Goal: Use online tool/utility: Utilize a website feature to perform a specific function

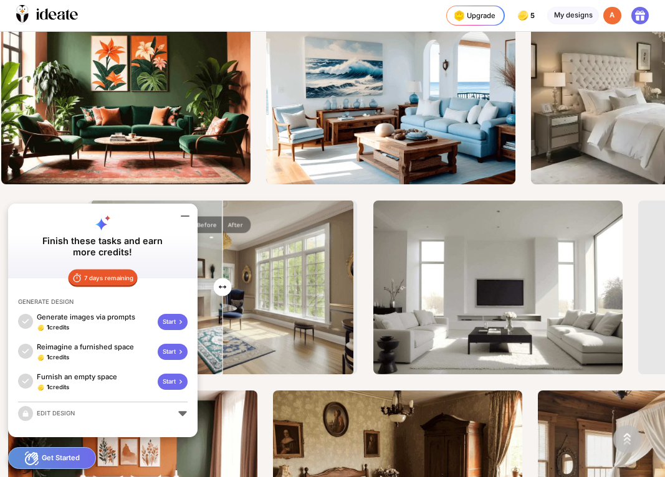
click at [183, 217] on icon at bounding box center [185, 216] width 15 height 15
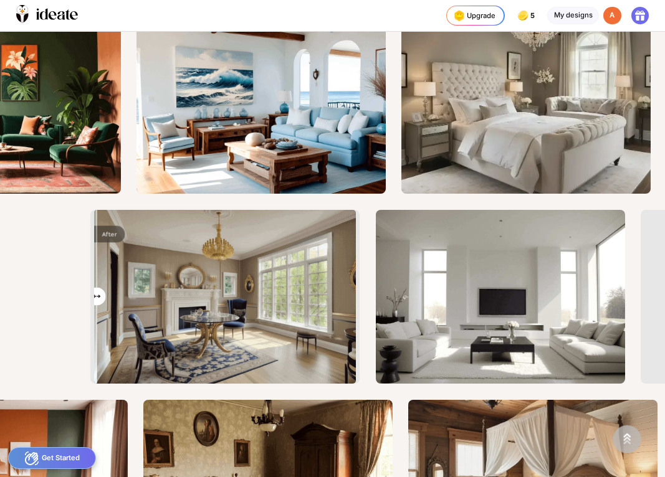
type input "*"
drag, startPoint x: 225, startPoint y: 294, endPoint x: 100, endPoint y: 332, distance: 130.7
click at [100, 332] on input "range" at bounding box center [224, 298] width 259 height 174
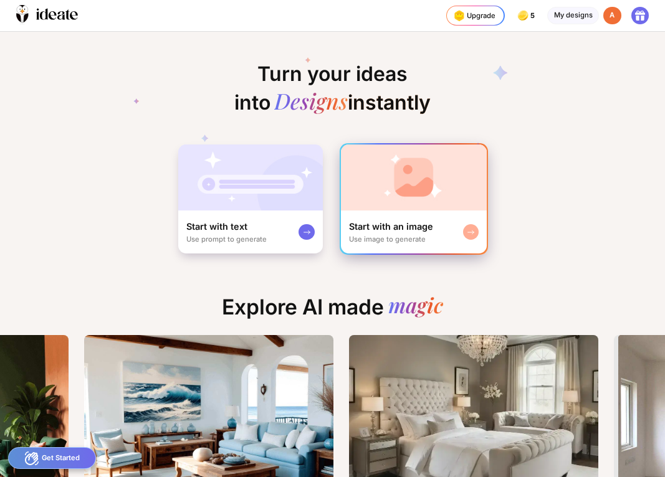
click at [405, 235] on div "Use image to generate" at bounding box center [387, 239] width 77 height 9
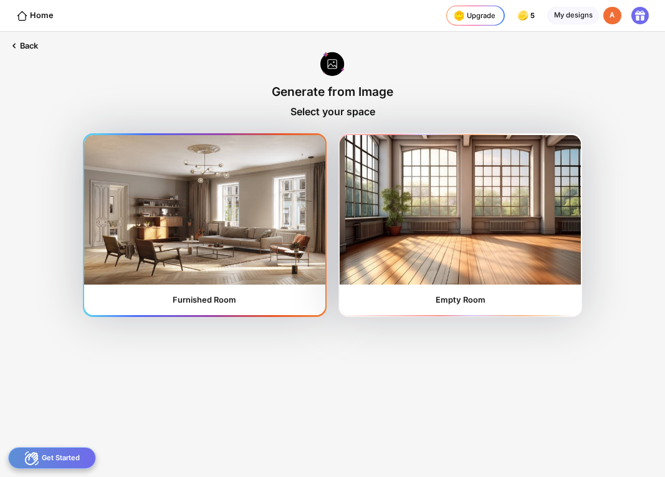
click at [205, 257] on img at bounding box center [204, 210] width 241 height 150
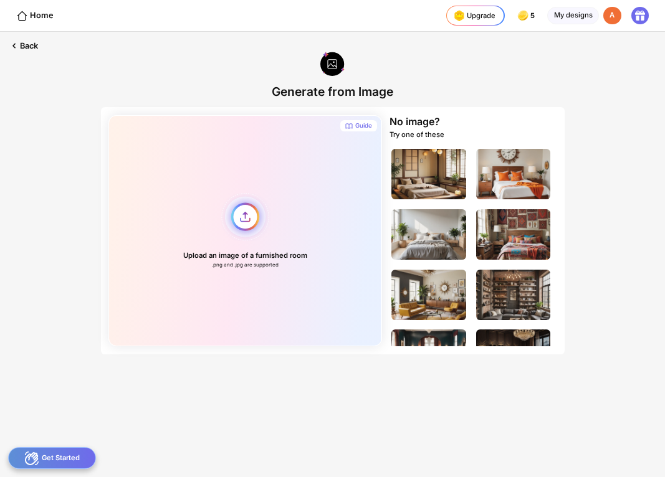
click at [241, 218] on div "Upload an image of a furnished room .png and .jpg are supported" at bounding box center [244, 230] width 273 height 231
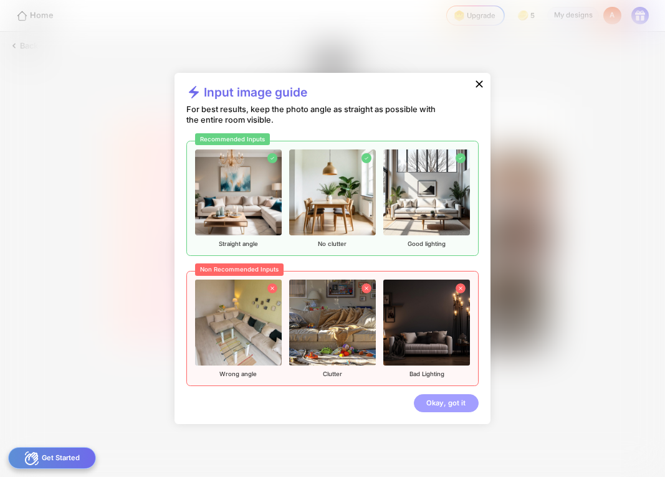
click at [445, 409] on div "Okay, got it" at bounding box center [446, 404] width 64 height 18
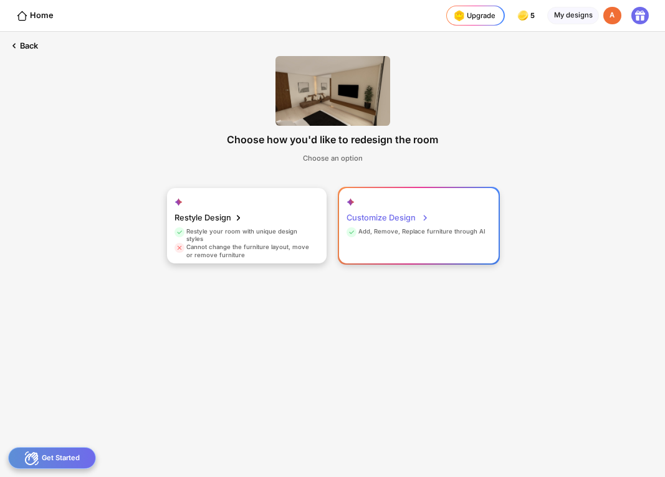
click at [403, 239] on div "Customize Design Add, Remove, Replace furniture through AI" at bounding box center [419, 226] width 160 height 76
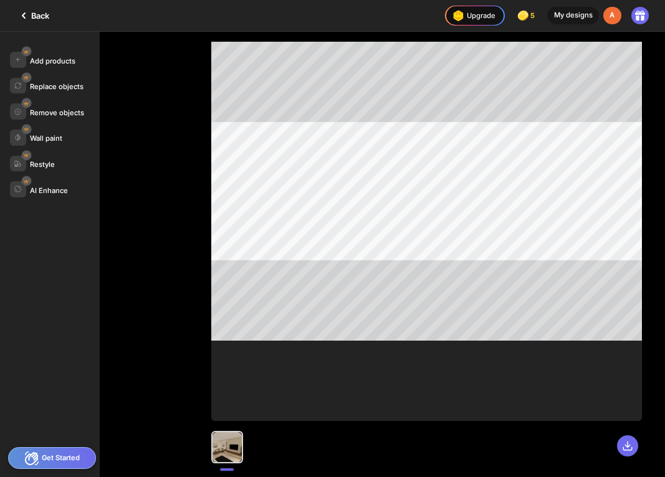
click at [223, 452] on div at bounding box center [227, 447] width 29 height 29
click at [41, 18] on div "Back" at bounding box center [32, 15] width 33 height 15
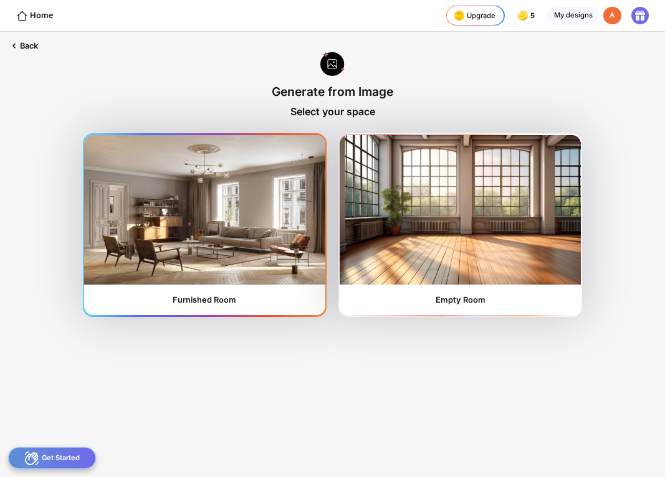
click at [265, 282] on img at bounding box center [204, 210] width 241 height 150
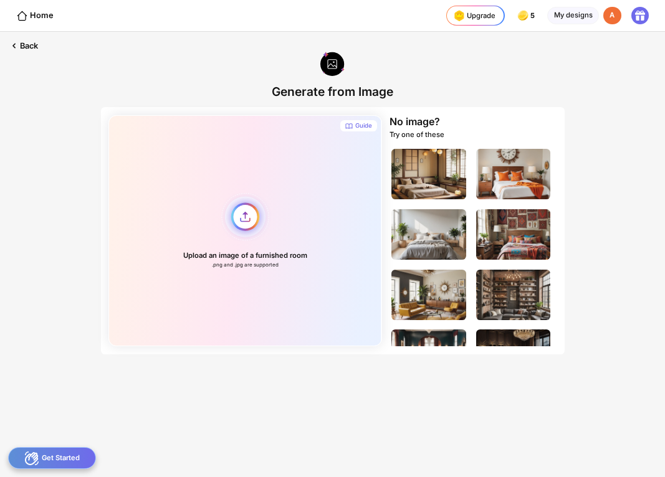
click at [245, 232] on div "Upload an image of a furnished room .png and .jpg are supported" at bounding box center [244, 230] width 273 height 231
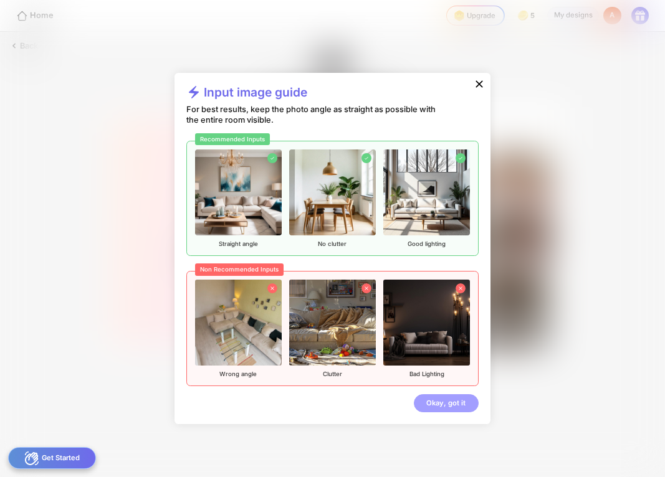
click at [441, 403] on div "Okay, got it" at bounding box center [446, 404] width 64 height 18
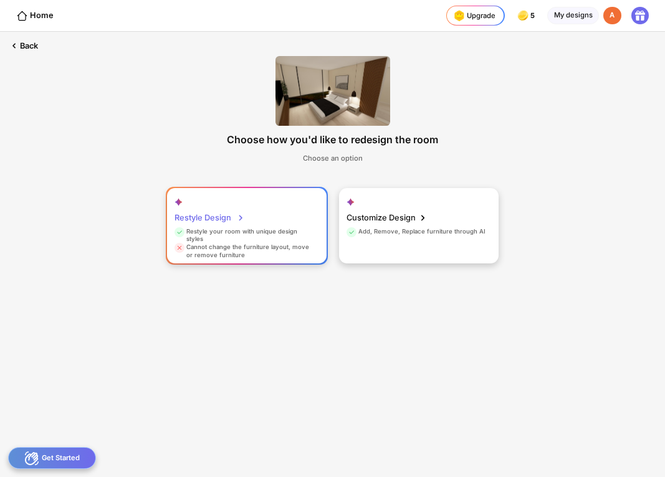
click at [229, 228] on div "Restyle your room with unique design styles" at bounding box center [245, 236] width 141 height 16
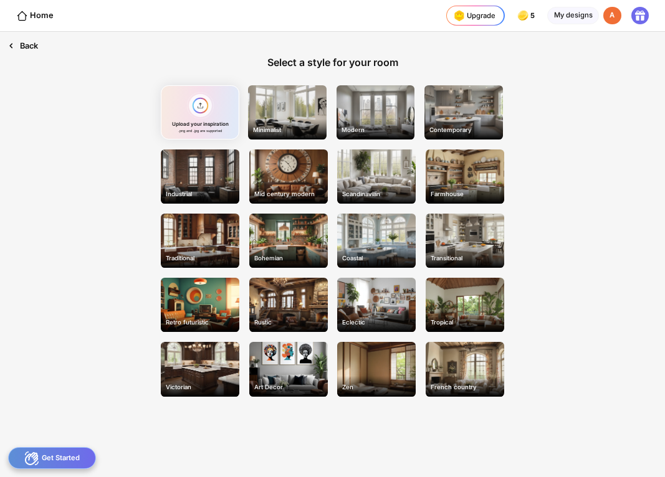
click at [30, 44] on div "Back" at bounding box center [23, 46] width 46 height 28
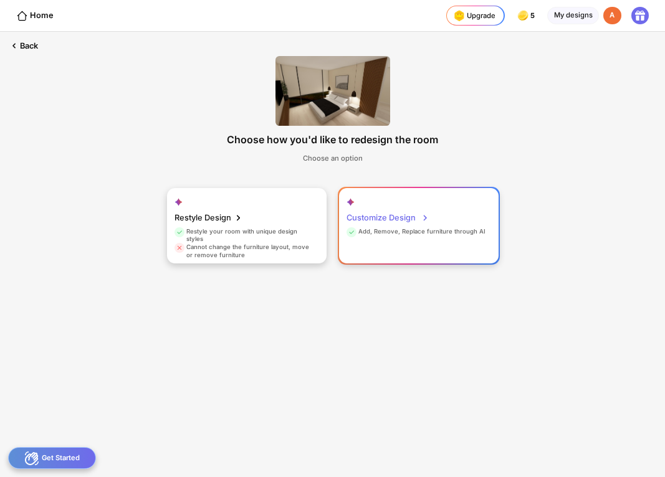
click at [429, 237] on div "Add, Remove, Replace furniture through AI" at bounding box center [416, 233] width 139 height 11
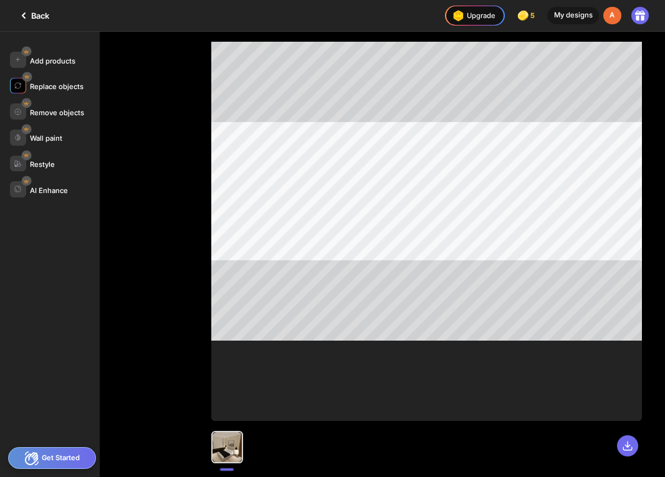
click at [49, 86] on div "Replace objects" at bounding box center [57, 86] width 54 height 9
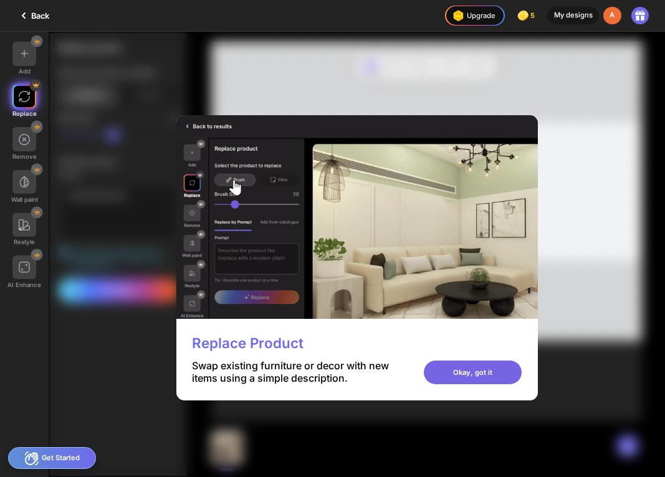
click at [466, 376] on div "Okay, got it" at bounding box center [473, 373] width 98 height 24
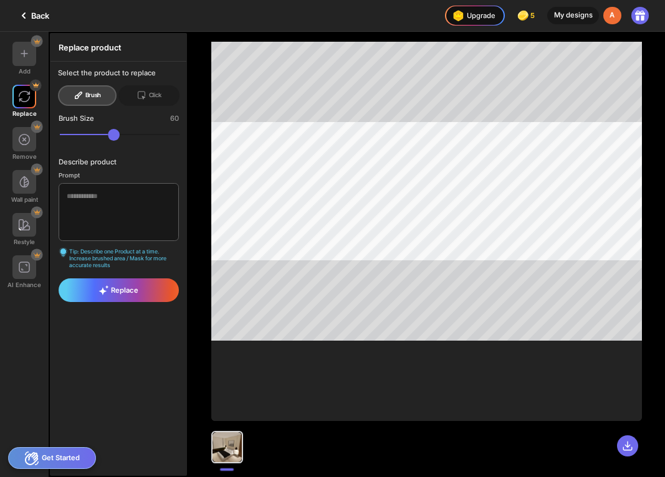
click at [27, 16] on icon at bounding box center [23, 15] width 15 height 15
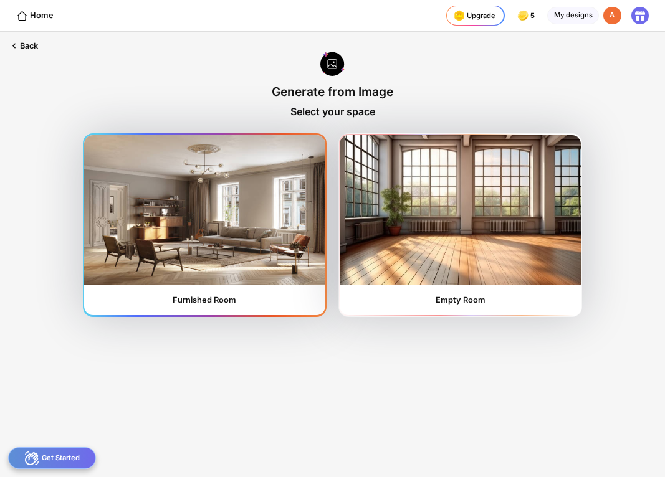
click at [258, 267] on img at bounding box center [204, 210] width 241 height 150
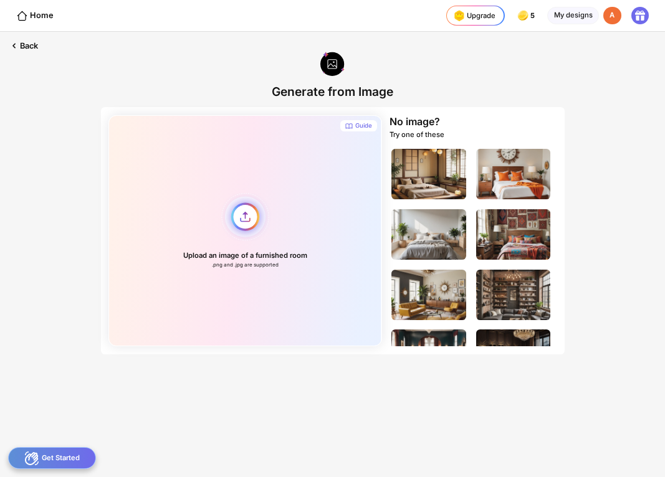
click at [239, 224] on div "Upload an image of a furnished room .png and .jpg are supported" at bounding box center [244, 230] width 273 height 231
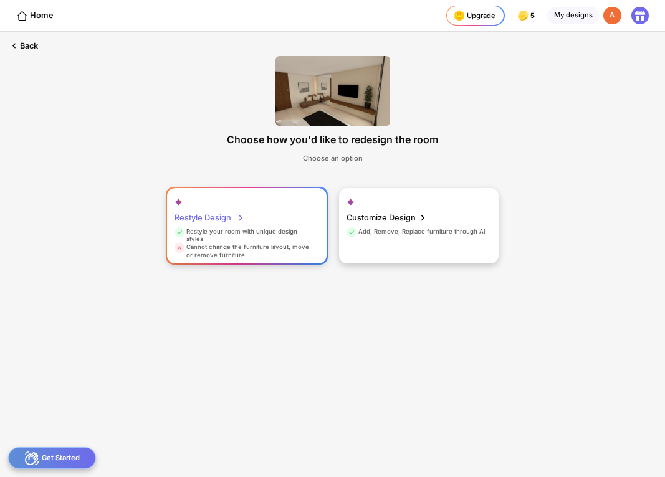
click at [234, 237] on div "Restyle your room with unique design styles" at bounding box center [245, 236] width 141 height 16
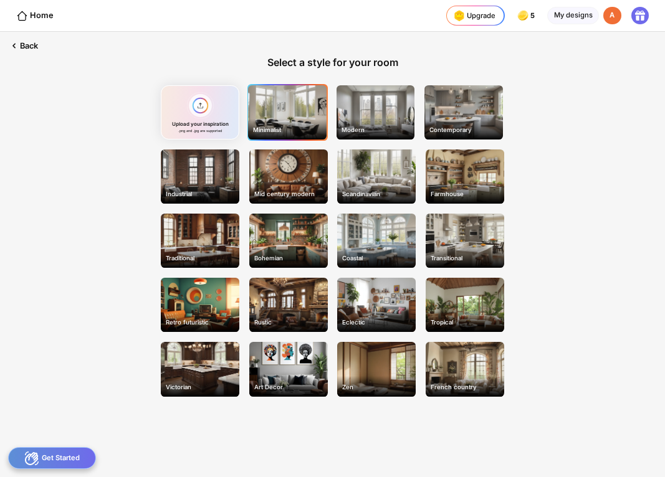
click at [310, 113] on div "Minimalist" at bounding box center [287, 112] width 79 height 54
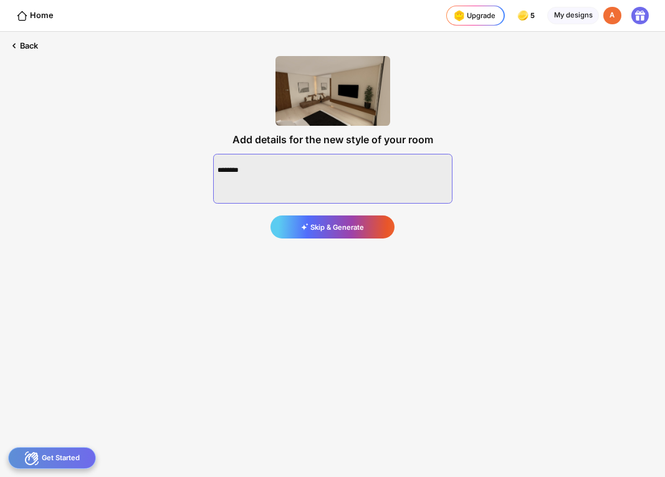
click at [307, 178] on textarea at bounding box center [332, 179] width 239 height 50
click at [295, 176] on textarea at bounding box center [332, 179] width 239 height 50
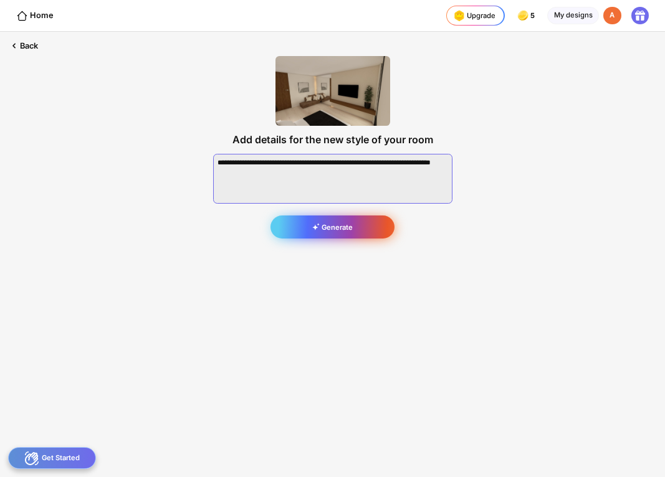
type textarea "**********"
click at [310, 233] on div "Generate" at bounding box center [331, 227] width 123 height 22
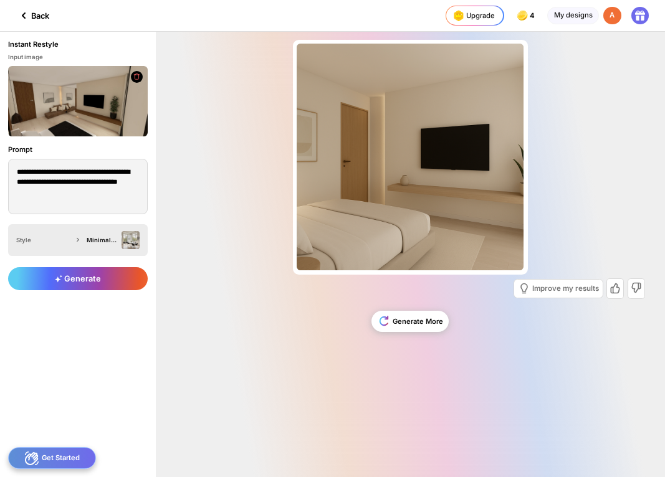
click at [94, 242] on div "Minimalist" at bounding box center [102, 240] width 31 height 7
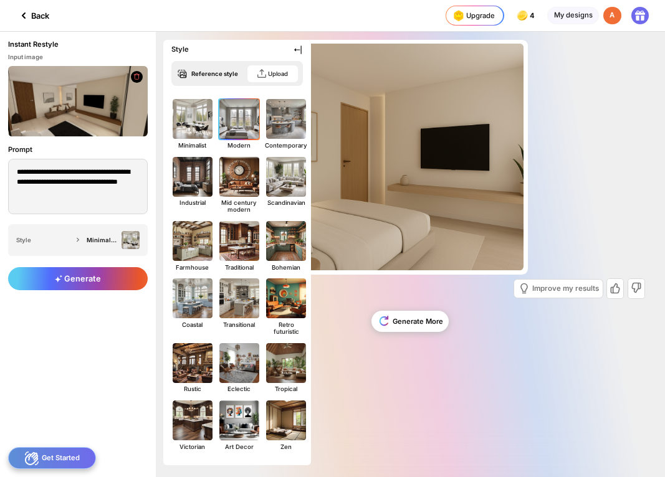
click at [252, 135] on img at bounding box center [239, 119] width 44 height 44
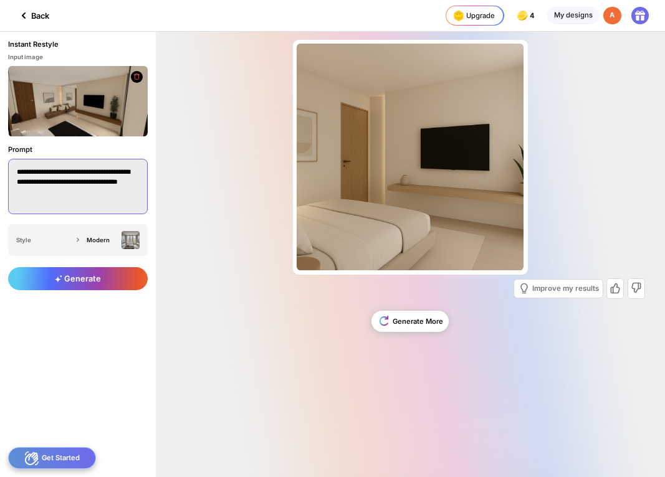
click at [105, 199] on textarea "**********" at bounding box center [78, 187] width 140 height 56
drag, startPoint x: 115, startPoint y: 195, endPoint x: 59, endPoint y: 194, distance: 56.1
click at [59, 194] on textarea "**********" at bounding box center [78, 187] width 140 height 56
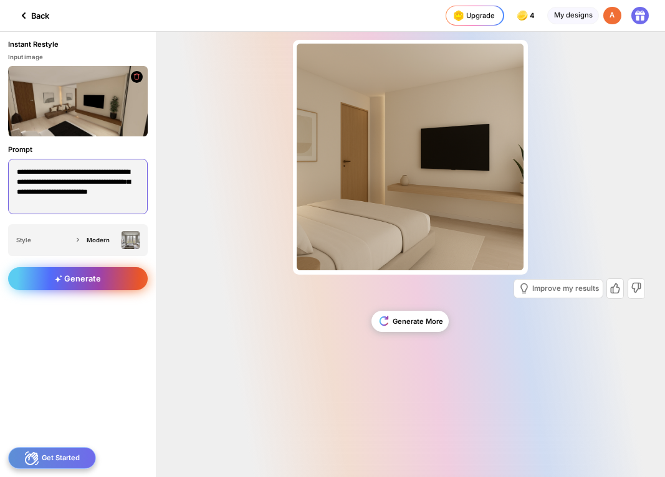
type textarea "**********"
click at [66, 277] on span "Generate" at bounding box center [78, 278] width 46 height 9
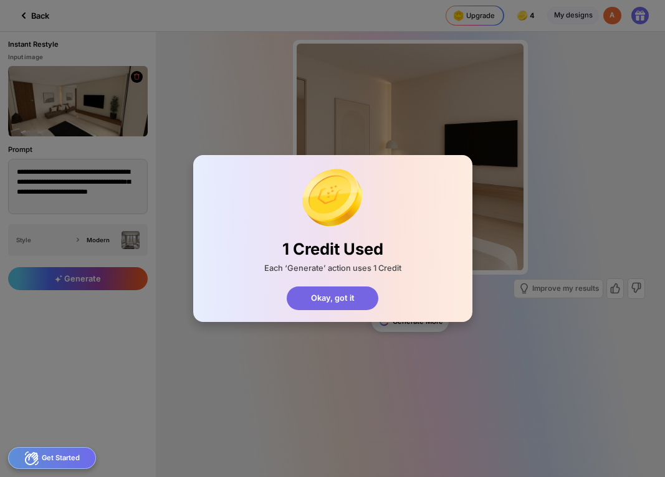
click at [317, 303] on div "Okay, got it" at bounding box center [333, 299] width 92 height 24
